Goal: Information Seeking & Learning: Learn about a topic

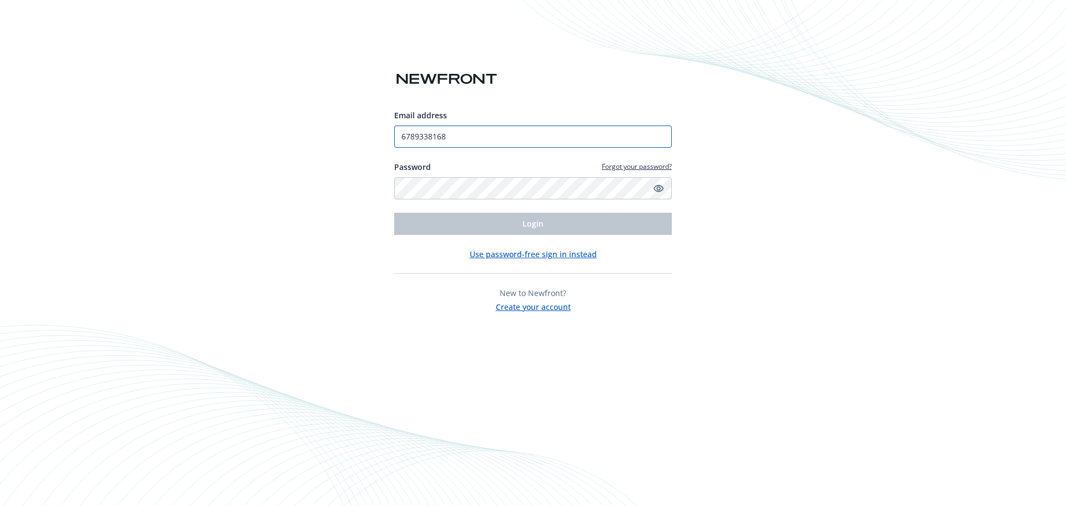
click at [462, 135] on input "6789338168" at bounding box center [533, 136] width 278 height 22
type input "[EMAIL_ADDRESS][DOMAIN_NAME]"
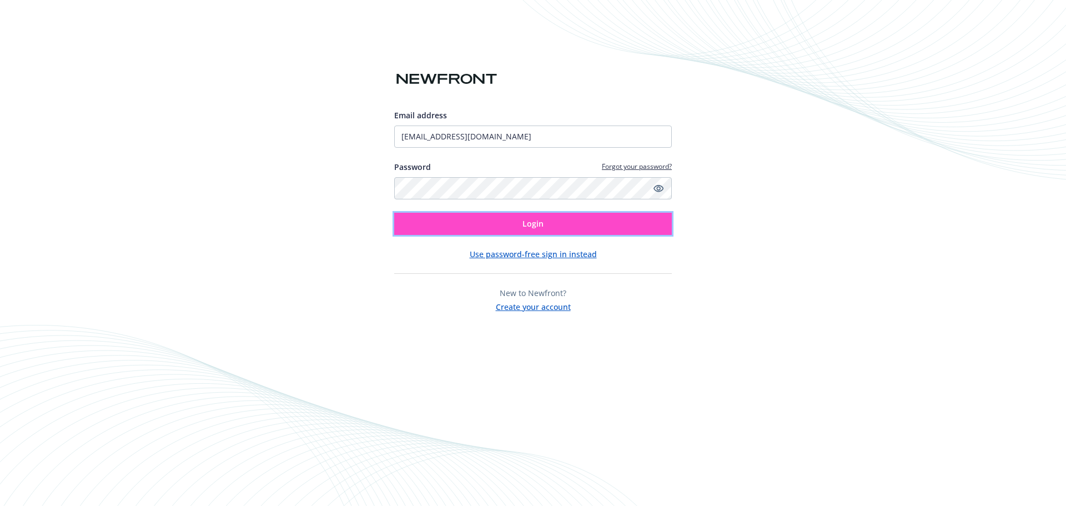
click at [531, 220] on span "Login" at bounding box center [532, 223] width 21 height 11
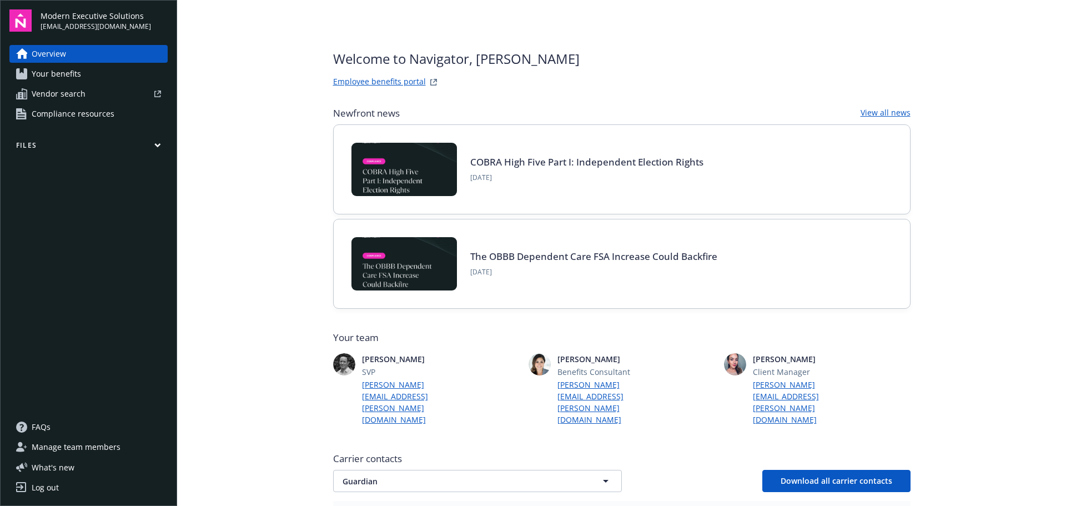
click at [93, 115] on span "Compliance resources" at bounding box center [73, 114] width 83 height 18
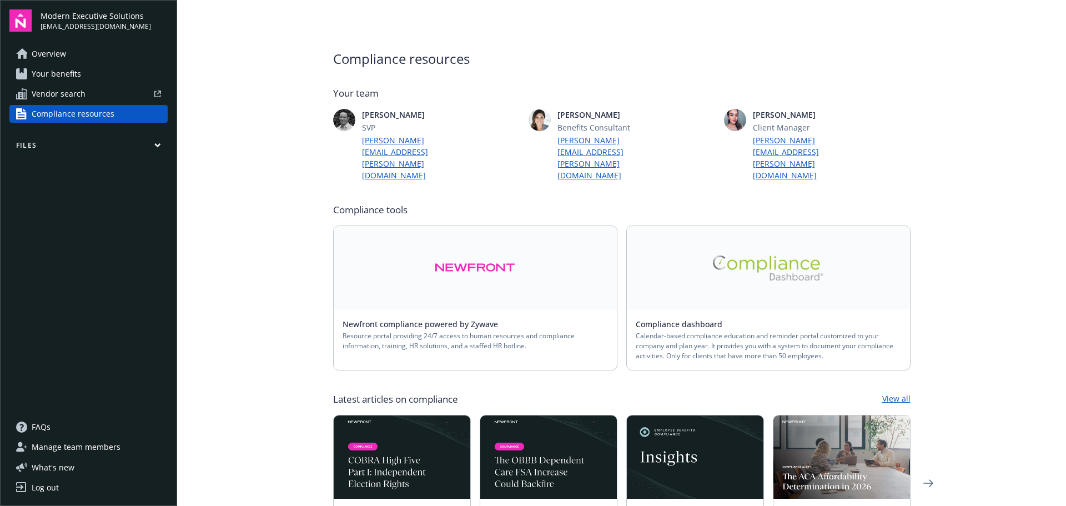
click at [687, 319] on link "Compliance dashboard" at bounding box center [683, 324] width 95 height 11
